Goal: Browse casually

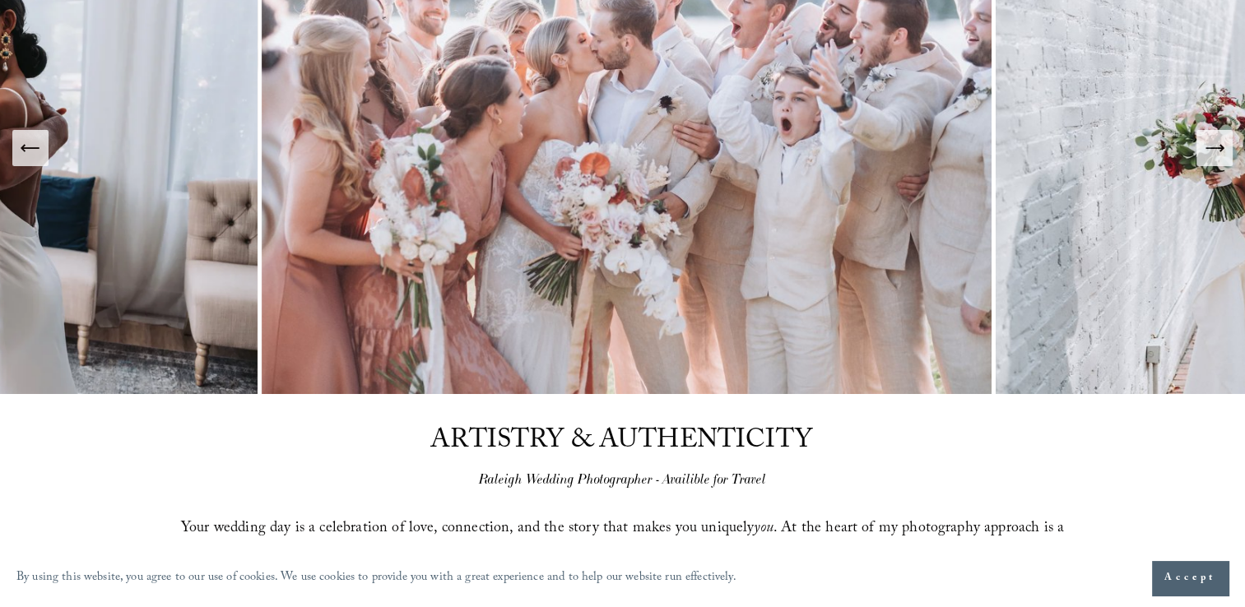
scroll to position [247, 0]
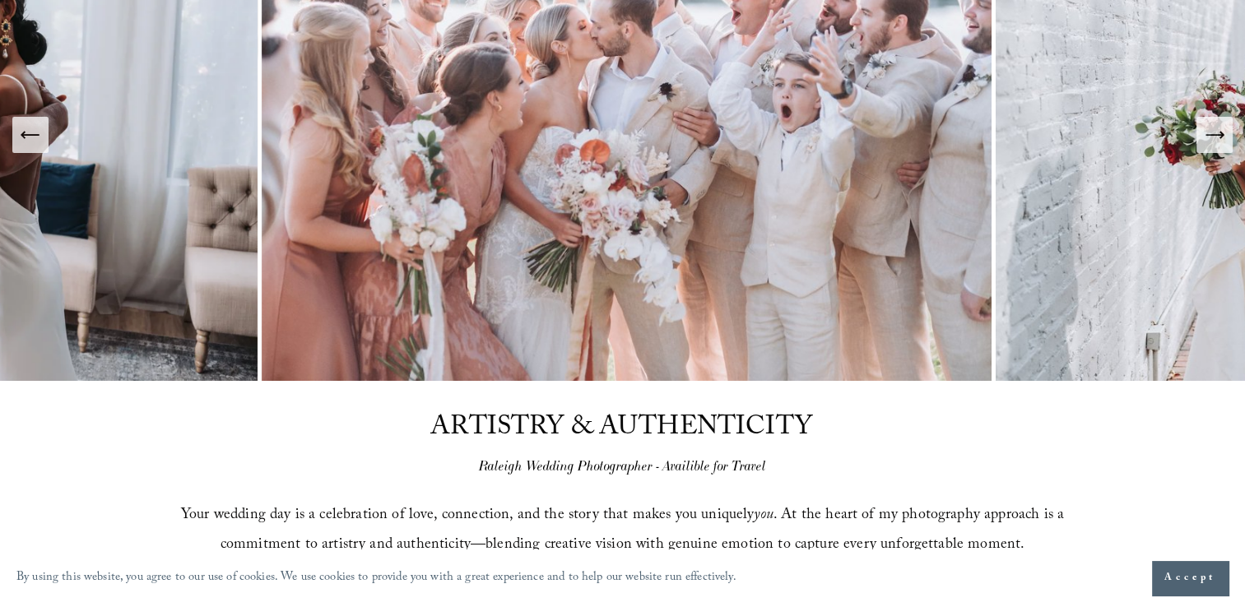
click at [1214, 129] on icon "Next Slide" at bounding box center [1214, 134] width 23 height 23
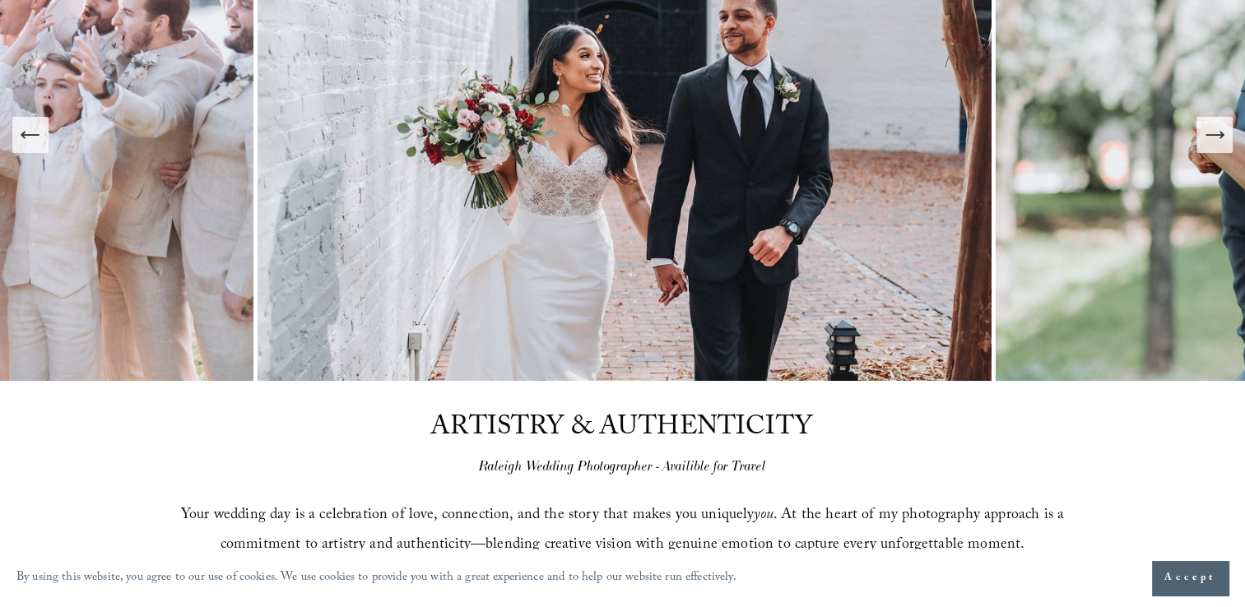
click at [1214, 129] on icon "Next Slide" at bounding box center [1214, 134] width 23 height 23
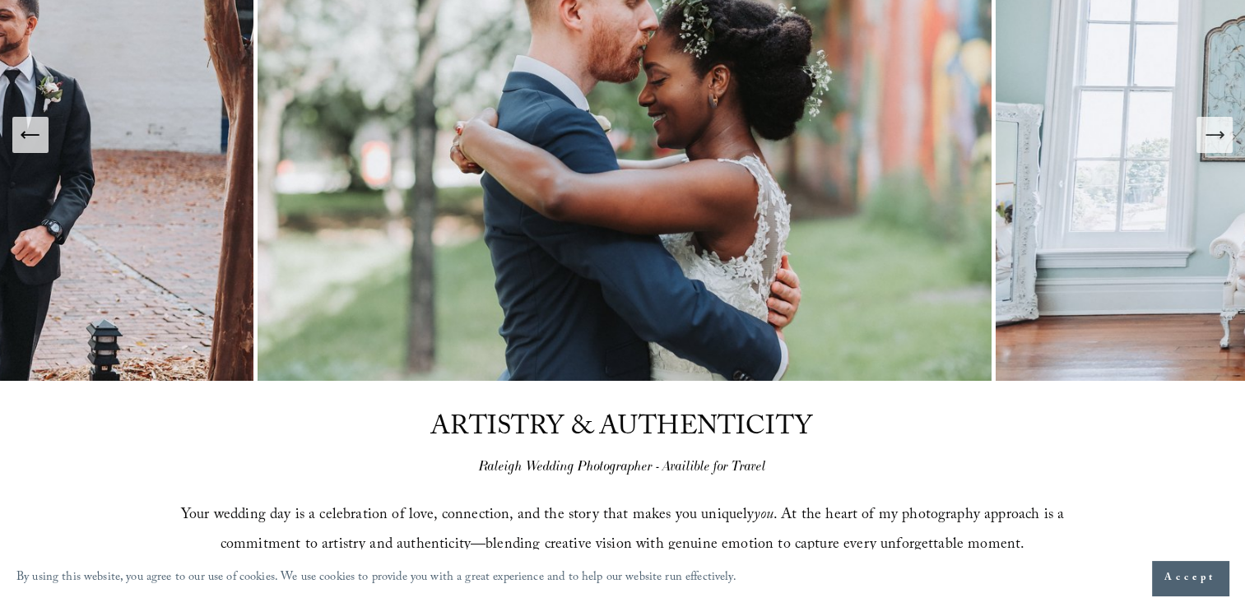
click at [1214, 129] on icon "Next Slide" at bounding box center [1214, 134] width 23 height 23
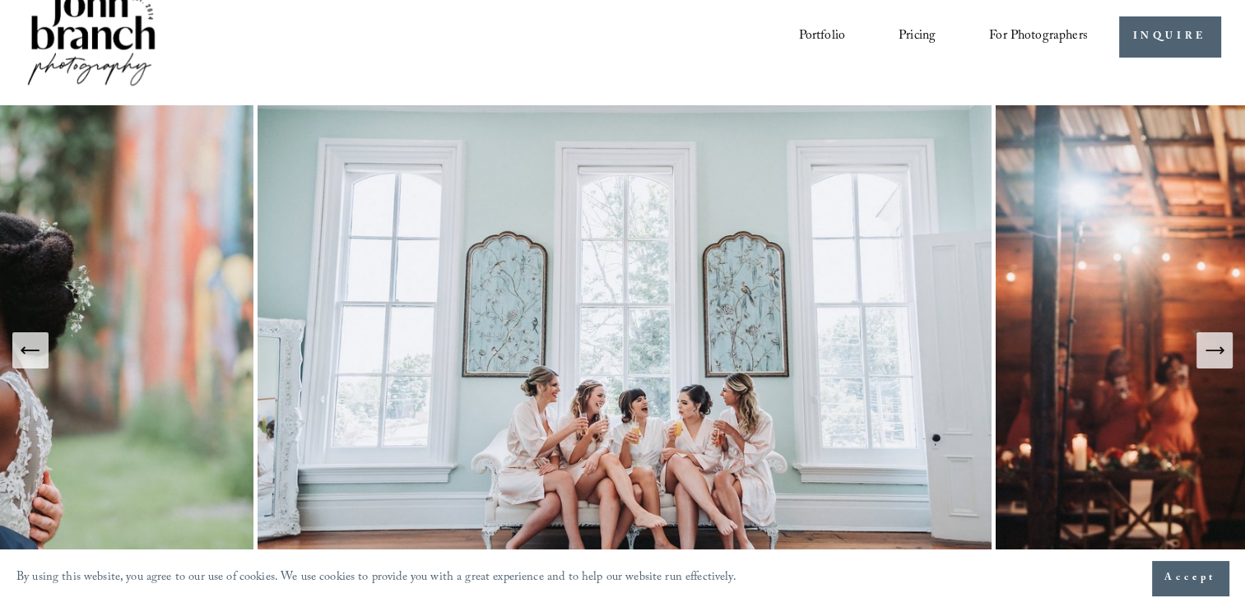
scroll to position [0, 0]
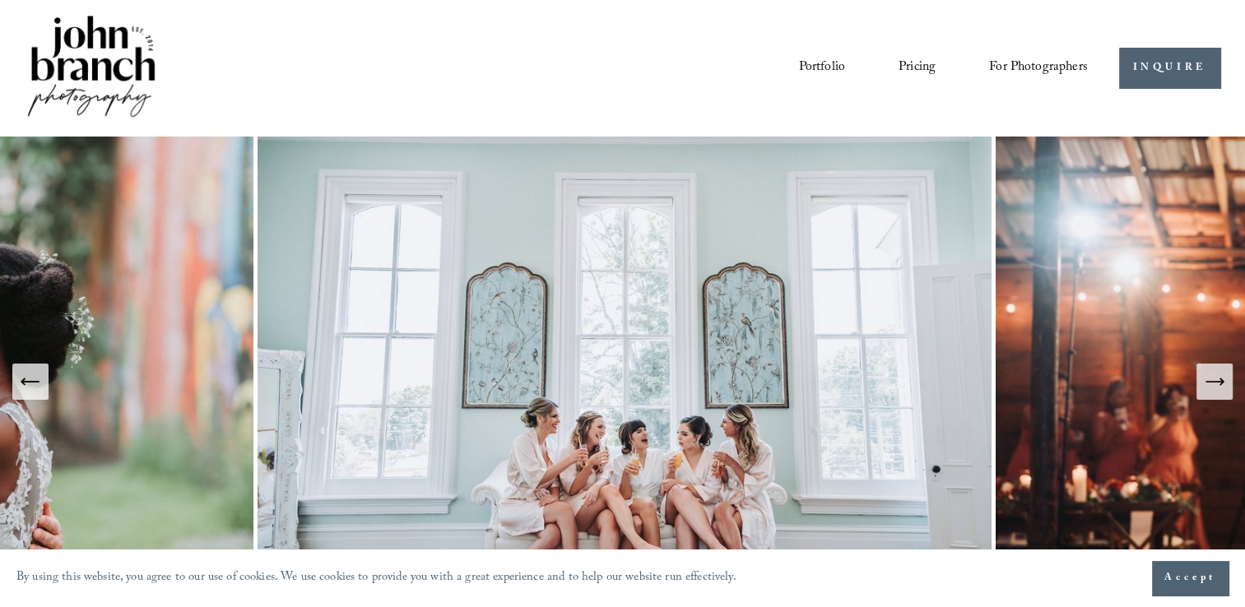
click at [1222, 383] on icon "Next Slide" at bounding box center [1214, 381] width 23 height 23
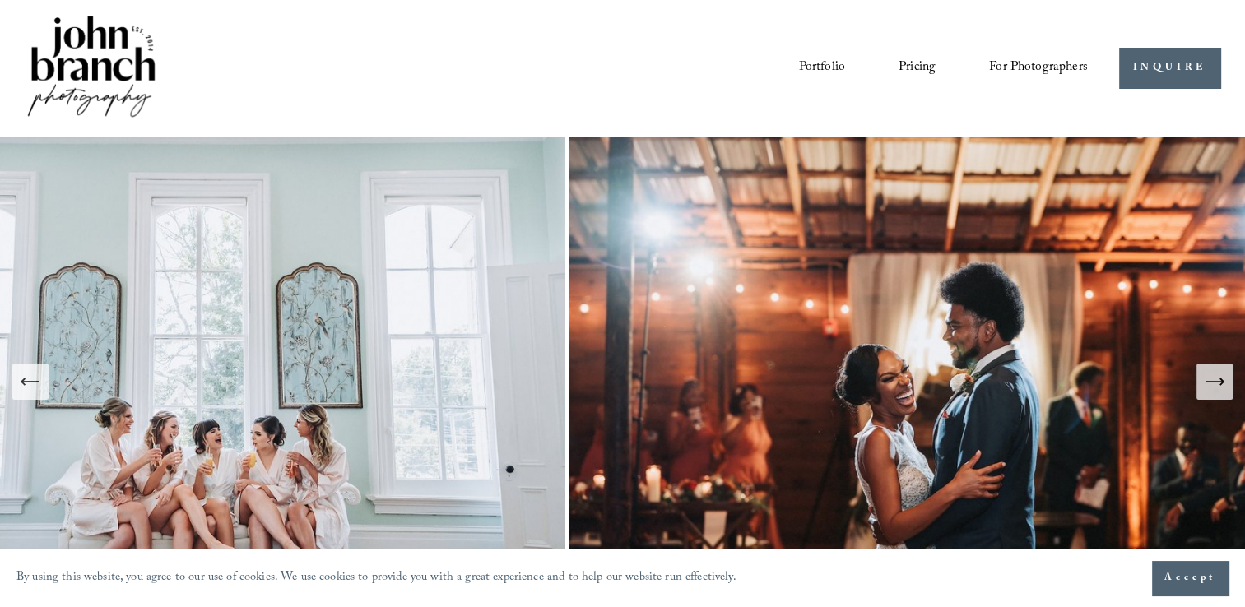
click at [1222, 383] on icon "Next Slide" at bounding box center [1214, 381] width 23 height 23
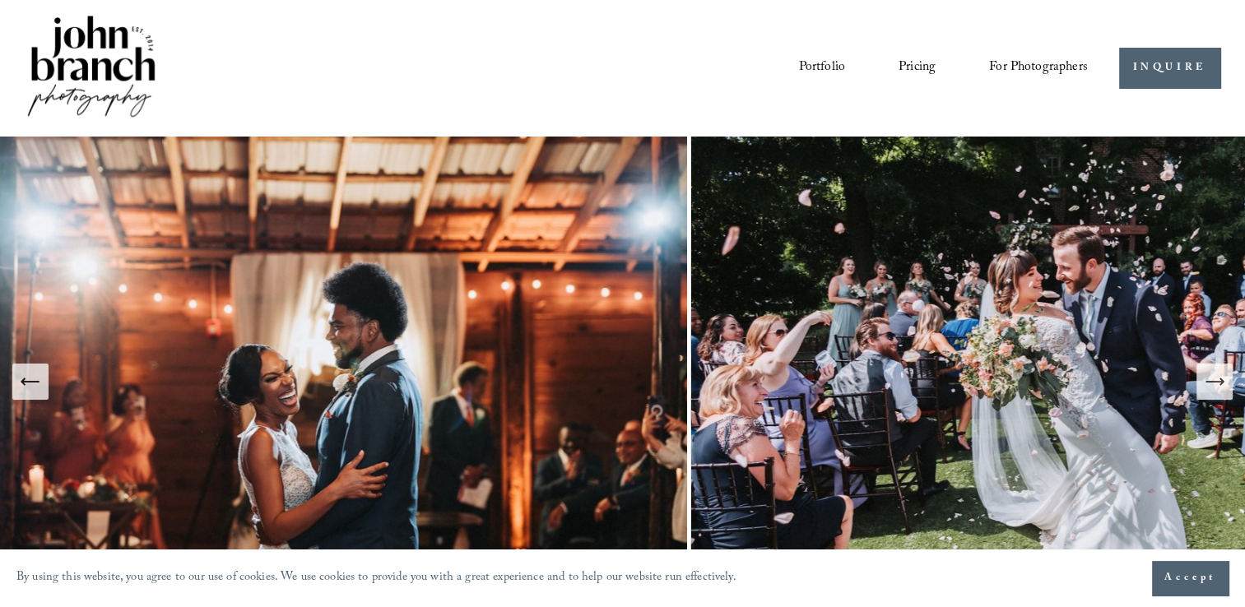
click at [1222, 383] on icon "Next Slide" at bounding box center [1214, 381] width 23 height 23
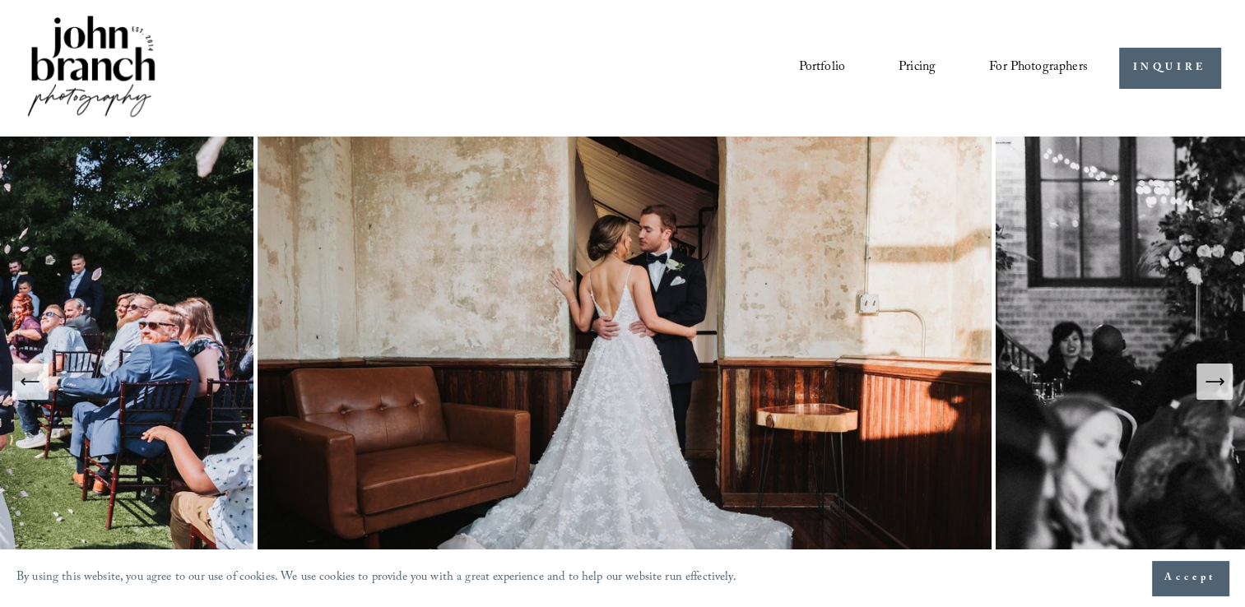
click at [1222, 383] on icon "Next Slide" at bounding box center [1214, 381] width 23 height 23
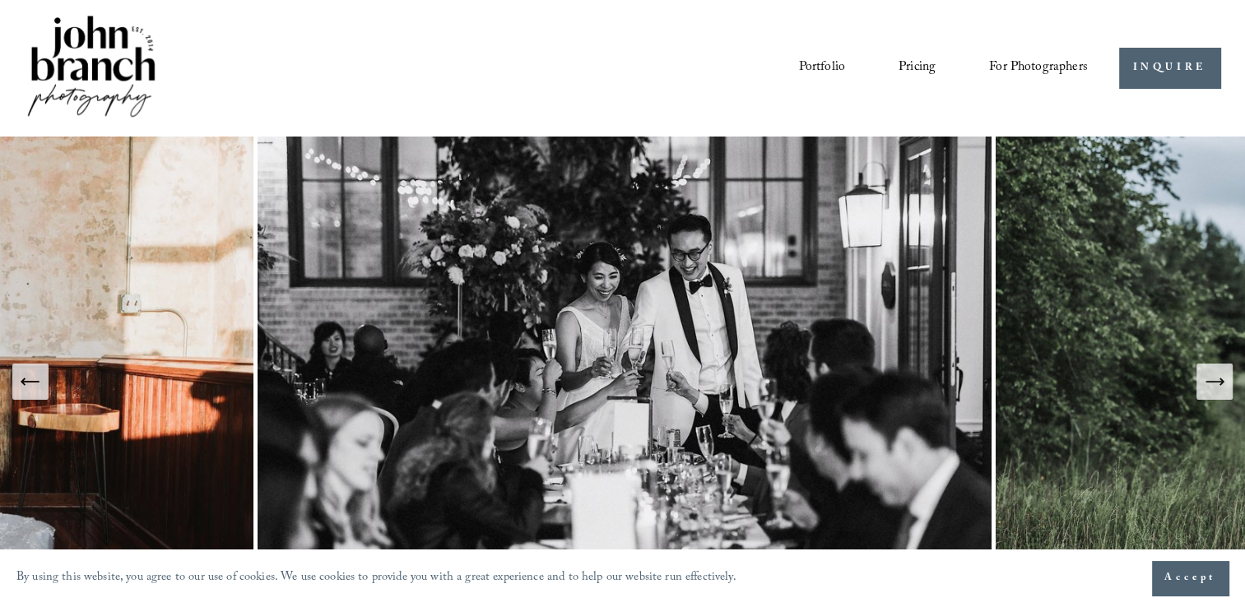
click at [118, 58] on img at bounding box center [91, 67] width 133 height 111
